Goal: Transaction & Acquisition: Subscribe to service/newsletter

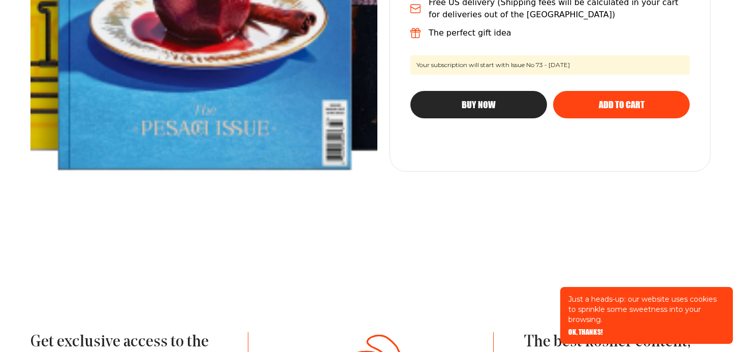
scroll to position [410, 0]
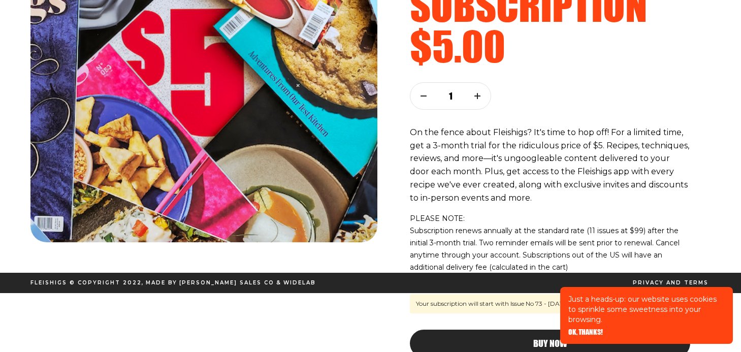
scroll to position [140, 0]
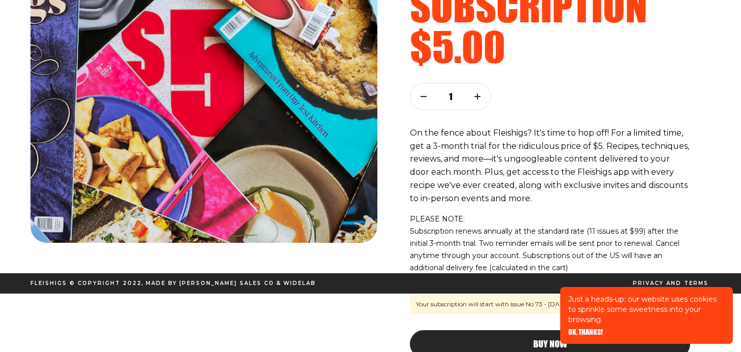
click at [591, 329] on span "OK, THANKS!" at bounding box center [585, 324] width 35 height 7
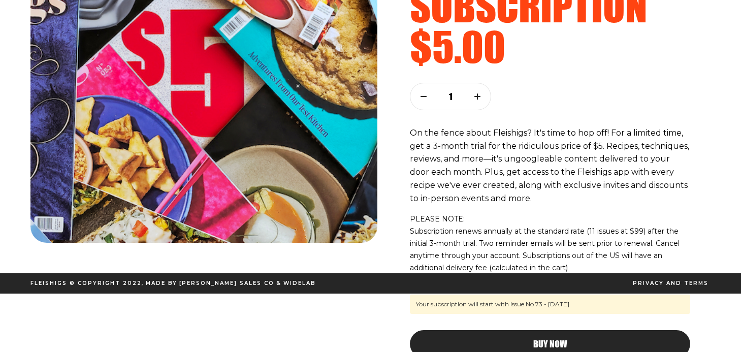
click at [573, 339] on div "Buy Now" at bounding box center [550, 343] width 240 height 9
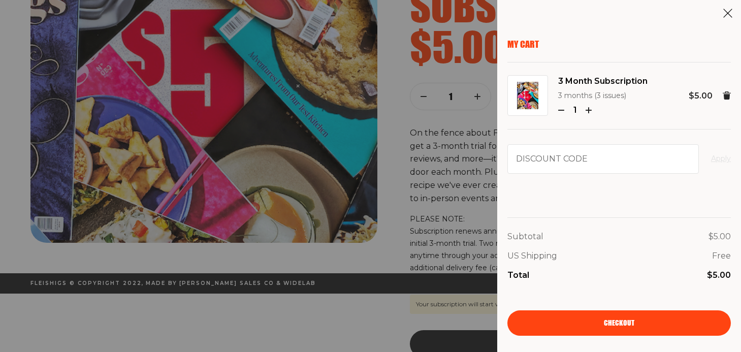
click at [634, 318] on link "Checkout" at bounding box center [618, 322] width 223 height 25
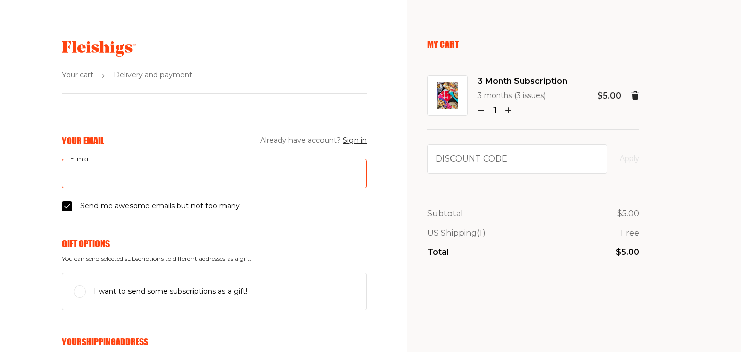
click at [186, 176] on input "E-mail" at bounding box center [214, 173] width 305 height 29
drag, startPoint x: 196, startPoint y: 174, endPoint x: 50, endPoint y: 169, distance: 145.8
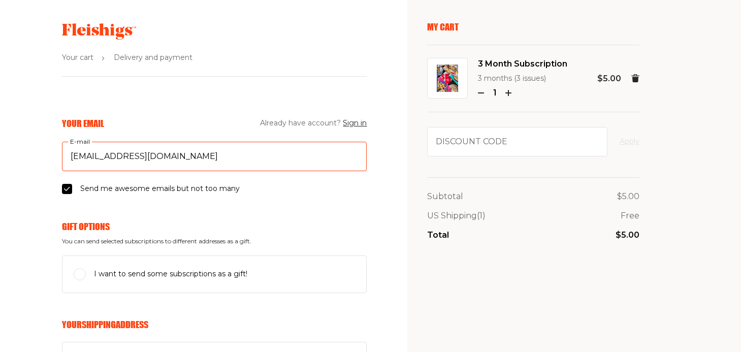
scroll to position [20, 0]
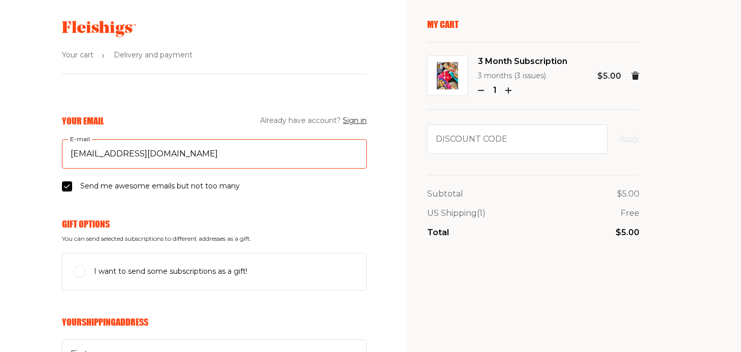
click at [232, 152] on input "friedarubin@yahoo.com" at bounding box center [214, 153] width 305 height 29
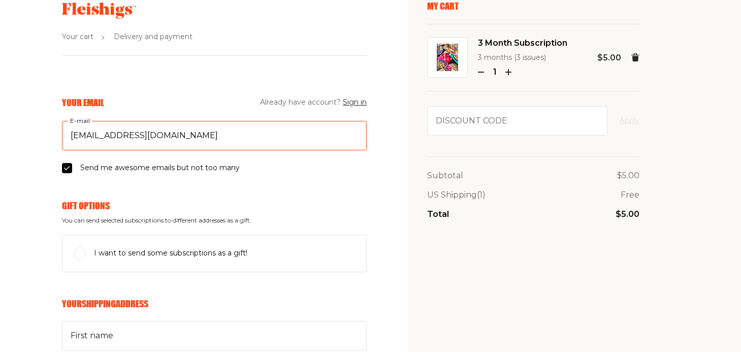
scroll to position [35, 0]
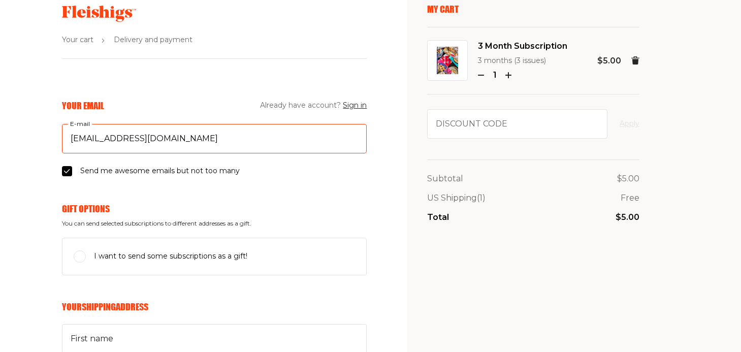
type input "friedarubin@yahoo.com"
click at [82, 250] on input "I want to send some subscriptions as a gift!" at bounding box center [80, 256] width 12 height 12
checkbox input "true"
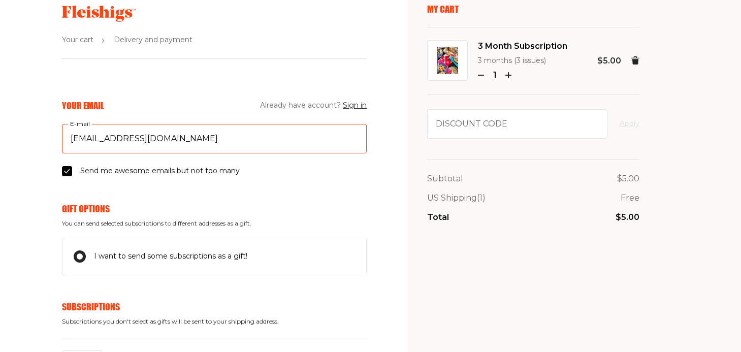
drag, startPoint x: 185, startPoint y: 140, endPoint x: 43, endPoint y: 138, distance: 142.2
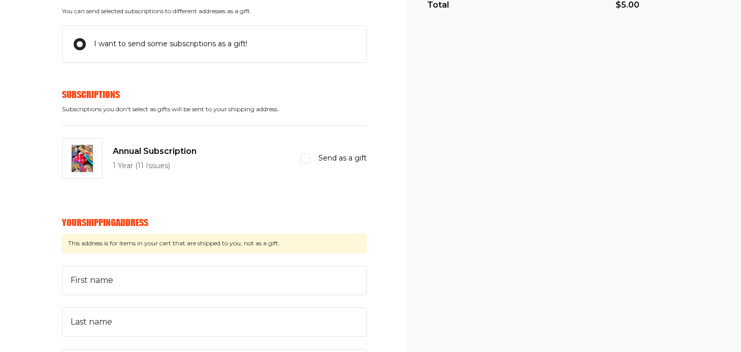
scroll to position [251, 0]
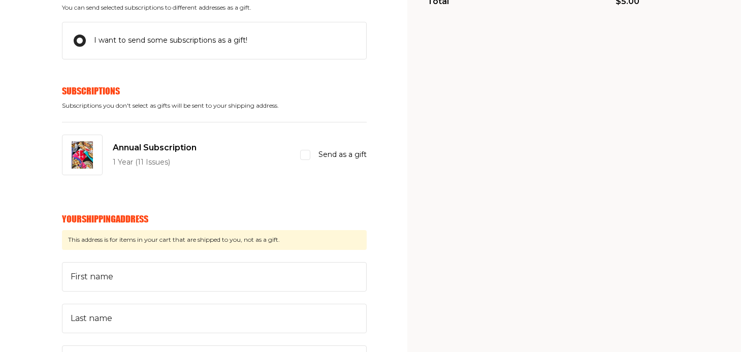
type input "dalya@itsrainingflour.com"
click at [138, 148] on span "Annual Subscription" at bounding box center [155, 147] width 84 height 13
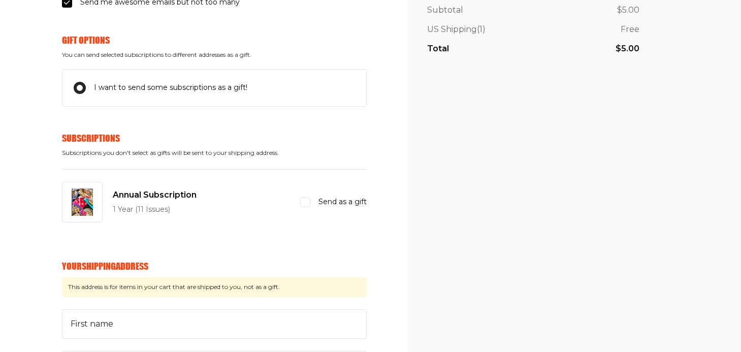
scroll to position [297, 0]
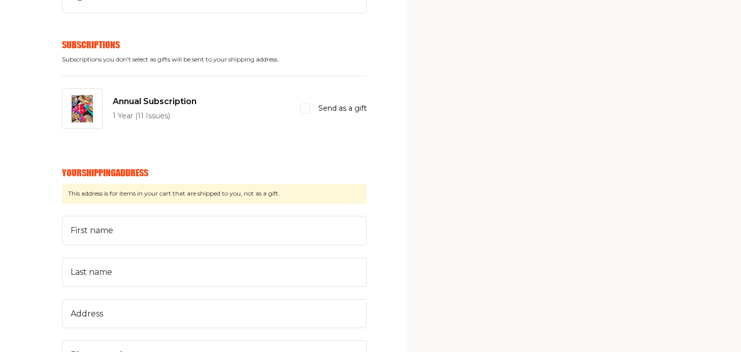
click at [180, 244] on div "First name Last name Address Phone number Zip code City Select country... Unite…" at bounding box center [214, 334] width 305 height 237
click at [86, 90] on div at bounding box center [82, 108] width 41 height 41
click at [90, 99] on img at bounding box center [82, 108] width 21 height 27
click at [307, 110] on input "Send as a gift" at bounding box center [305, 109] width 10 height 10
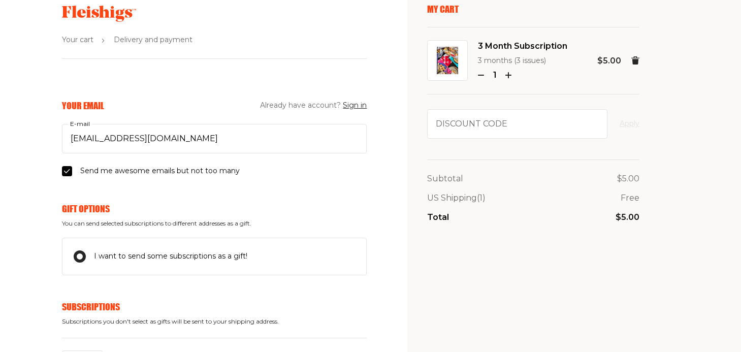
scroll to position [92, 0]
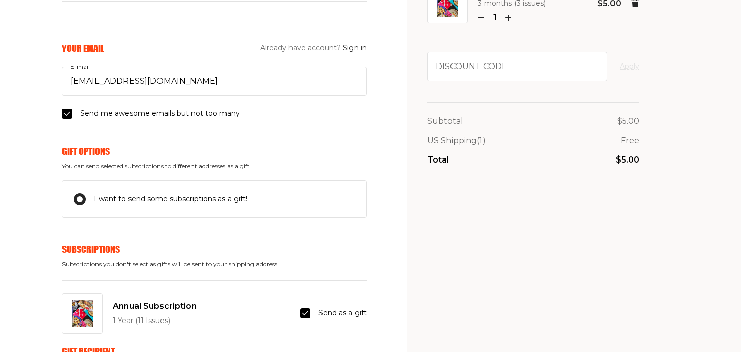
click at [308, 309] on input "Send as a gift" at bounding box center [305, 313] width 10 height 10
checkbox input "false"
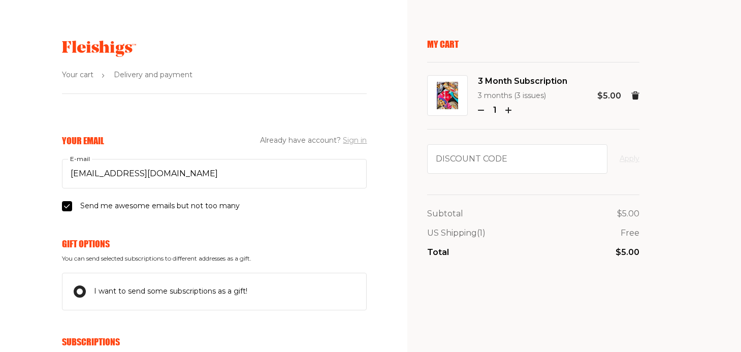
scroll to position [0, 0]
drag, startPoint x: 549, startPoint y: 92, endPoint x: 478, endPoint y: 80, distance: 72.1
click at [478, 80] on div "3 Month Subscription 3 months (3 issues) 1" at bounding box center [522, 96] width 89 height 43
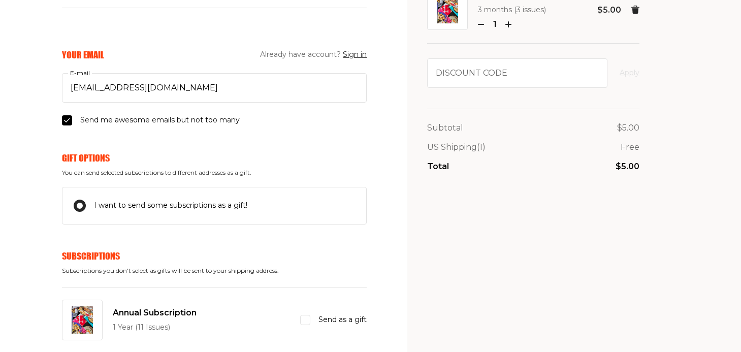
scroll to position [84, 0]
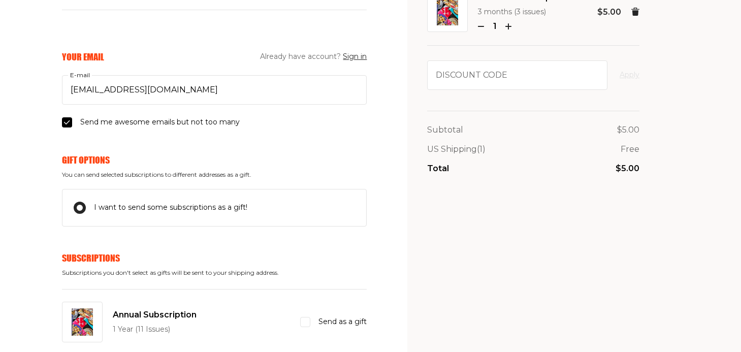
type input "Frieda"
click at [80, 205] on input "I want to send some subscriptions as a gift!" at bounding box center [80, 208] width 12 height 12
checkbox input "false"
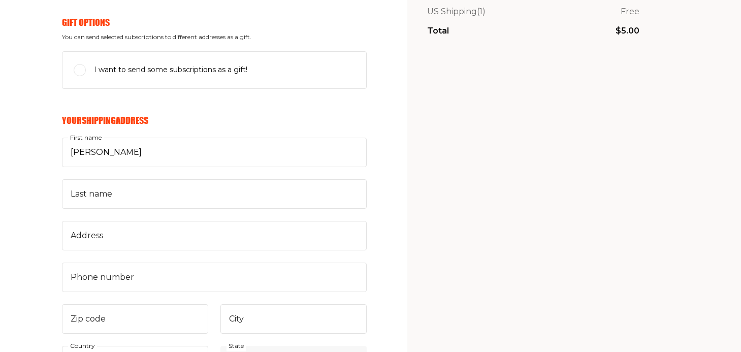
scroll to position [233, 0]
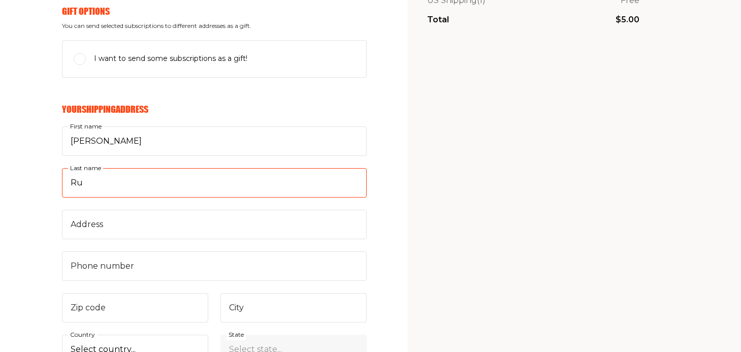
type input "R"
type input "Greenblatt"
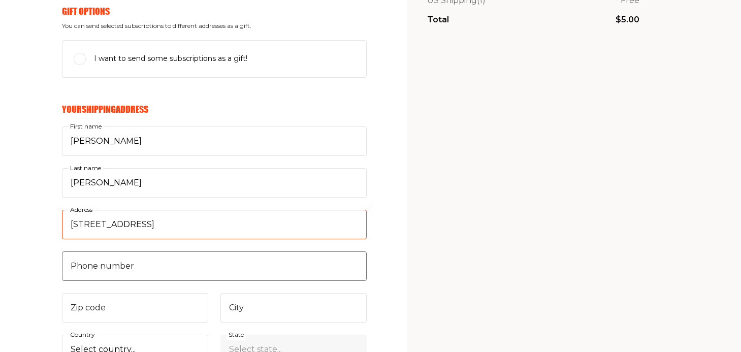
type input "7869 San Marcos Place"
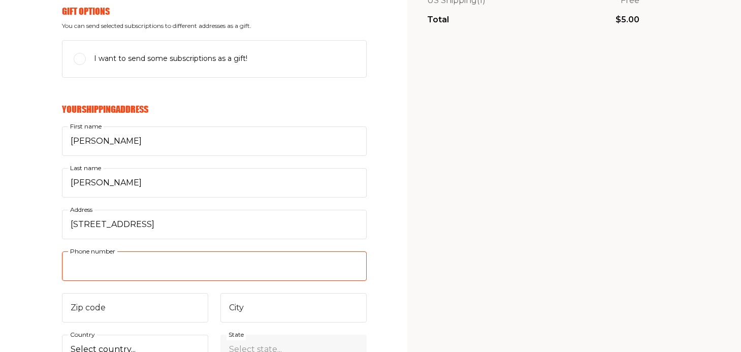
click at [126, 262] on input "Phone number" at bounding box center [214, 265] width 305 height 29
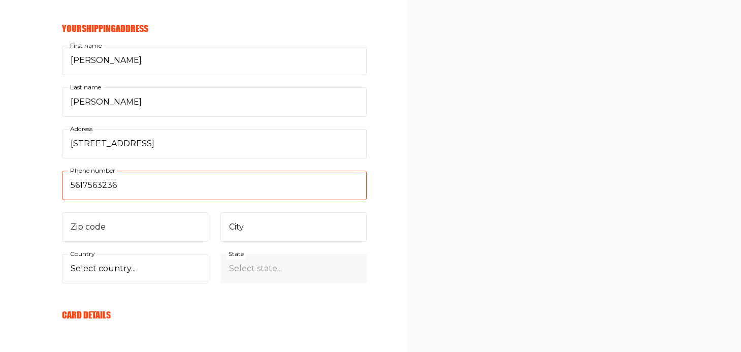
scroll to position [329, 0]
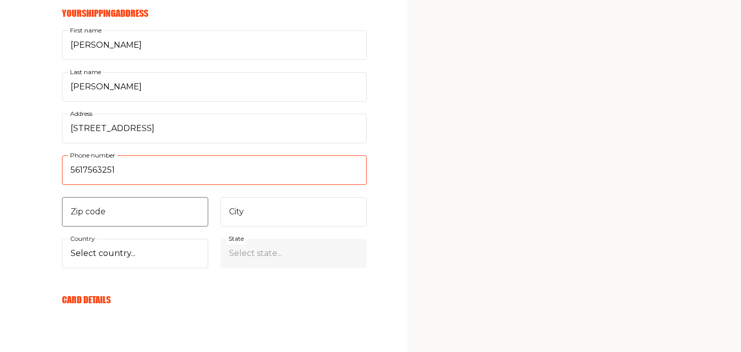
type input "5617563251"
type input "1"
type input "33433"
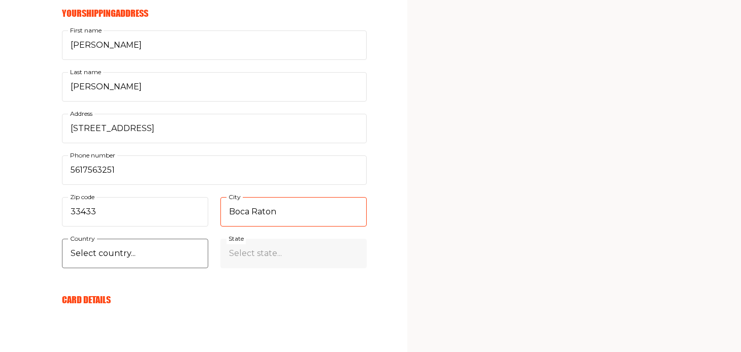
type input "Boca Raton"
select select "US"
select select "Florida"
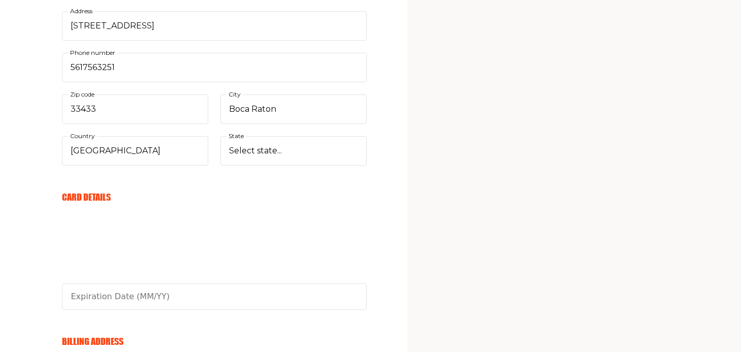
scroll to position [442, 0]
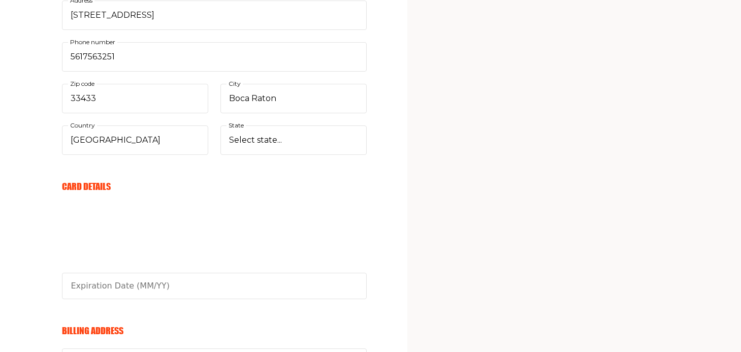
click at [409, 205] on aside "My Cart 3 Month Subscription 3 months (3 issues) 1 $5.00 Discount code Apply Su…" at bounding box center [574, 69] width 334 height 1022
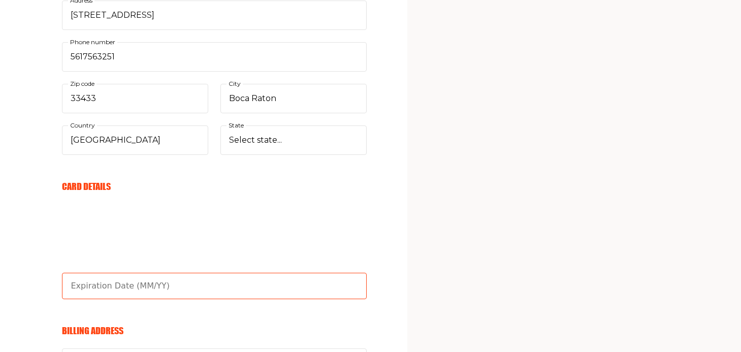
click at [224, 283] on input "text" at bounding box center [214, 286] width 305 height 26
type input "01/29"
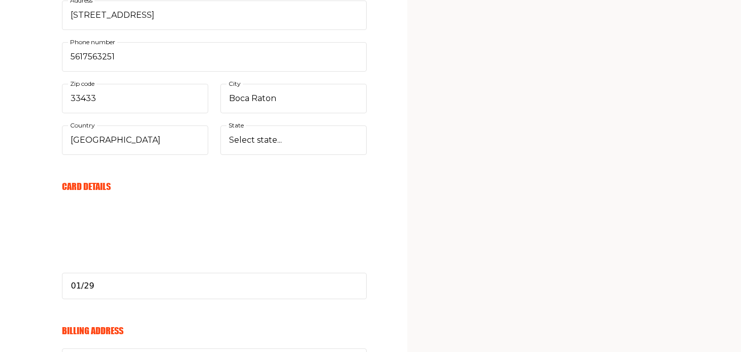
click at [425, 239] on aside "My Cart 3 Month Subscription 3 months (3 issues) 1 $5.00 Discount code Apply Su…" at bounding box center [574, 69] width 334 height 1022
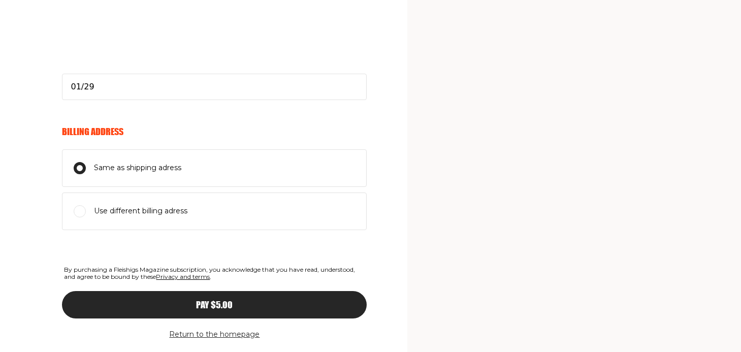
scroll to position [646, 0]
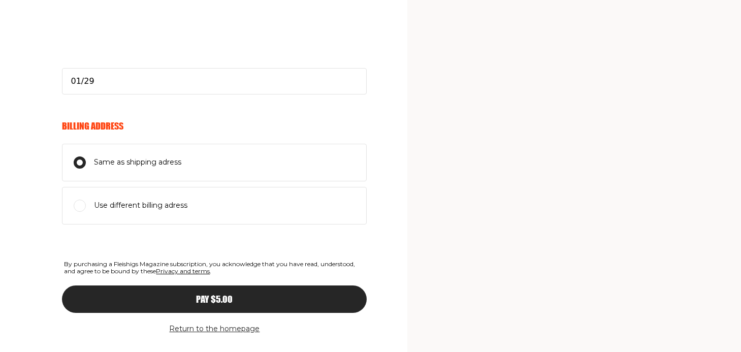
click at [213, 293] on span "Pay $5.00" at bounding box center [214, 289] width 37 height 9
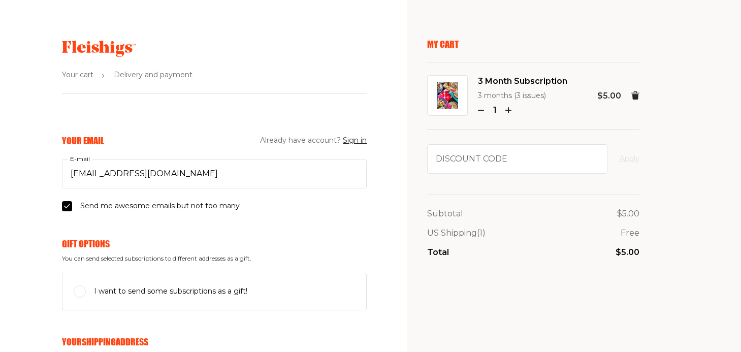
scroll to position [0, 0]
select select
type input "01/29"
